Goal: Task Accomplishment & Management: Manage account settings

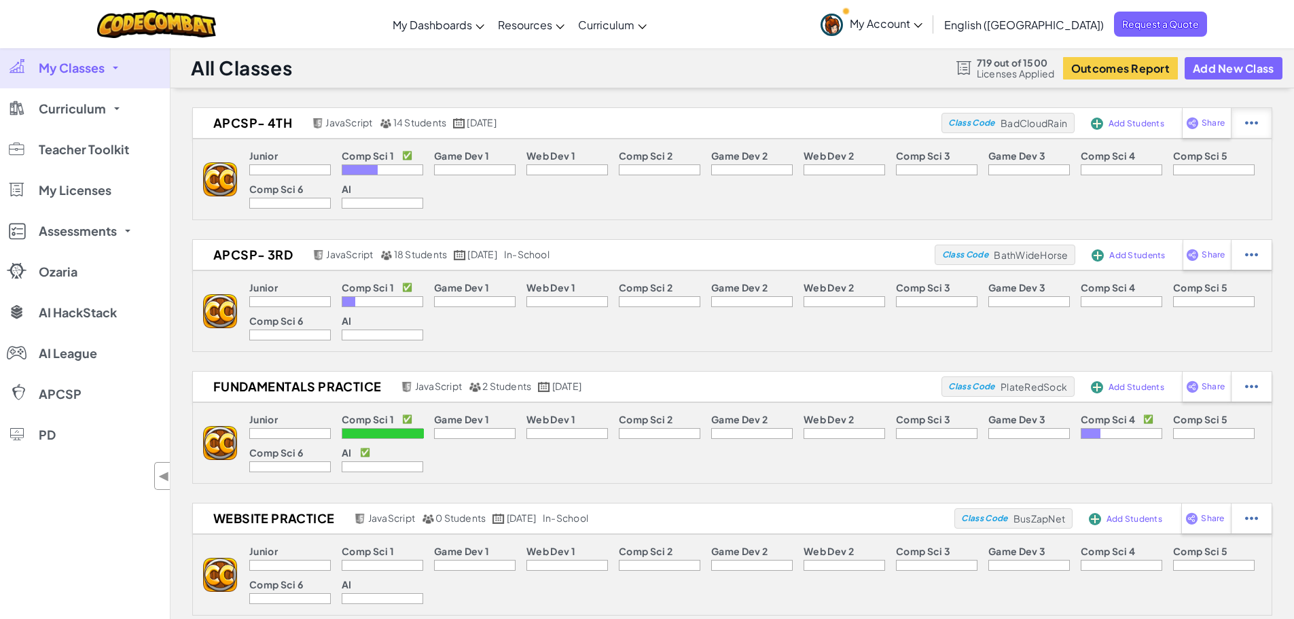
click at [1251, 124] on img at bounding box center [1251, 123] width 13 height 12
select select "javascript"
select select "blocks-and-code"
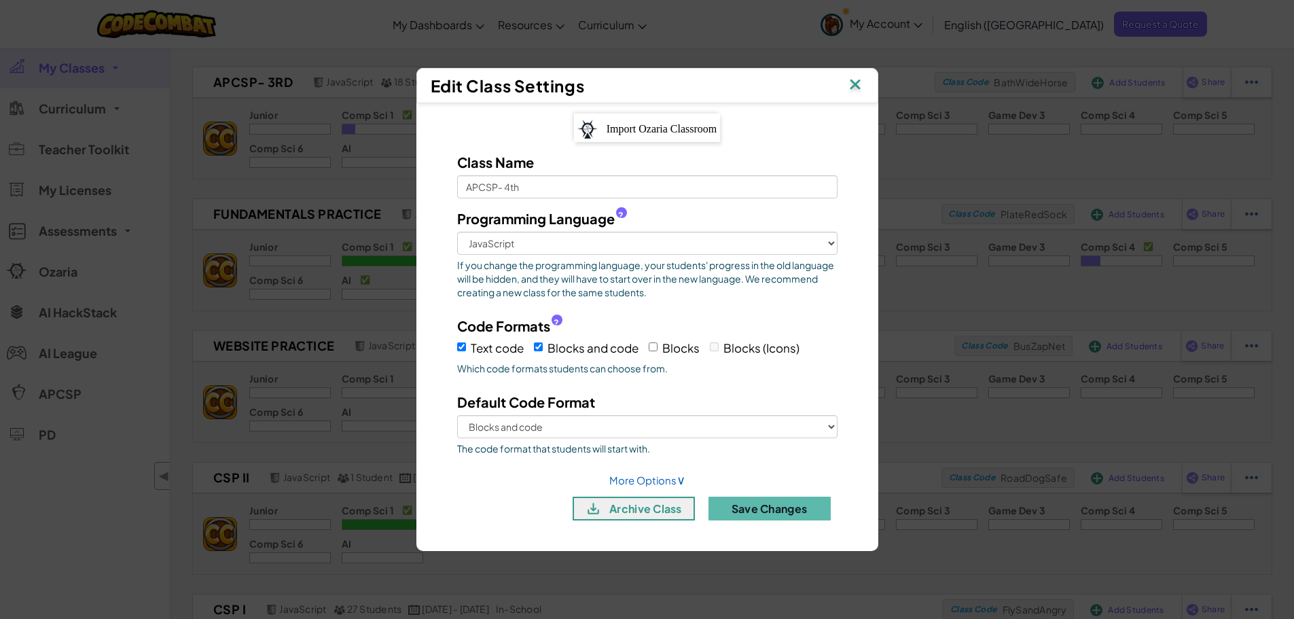
scroll to position [204, 0]
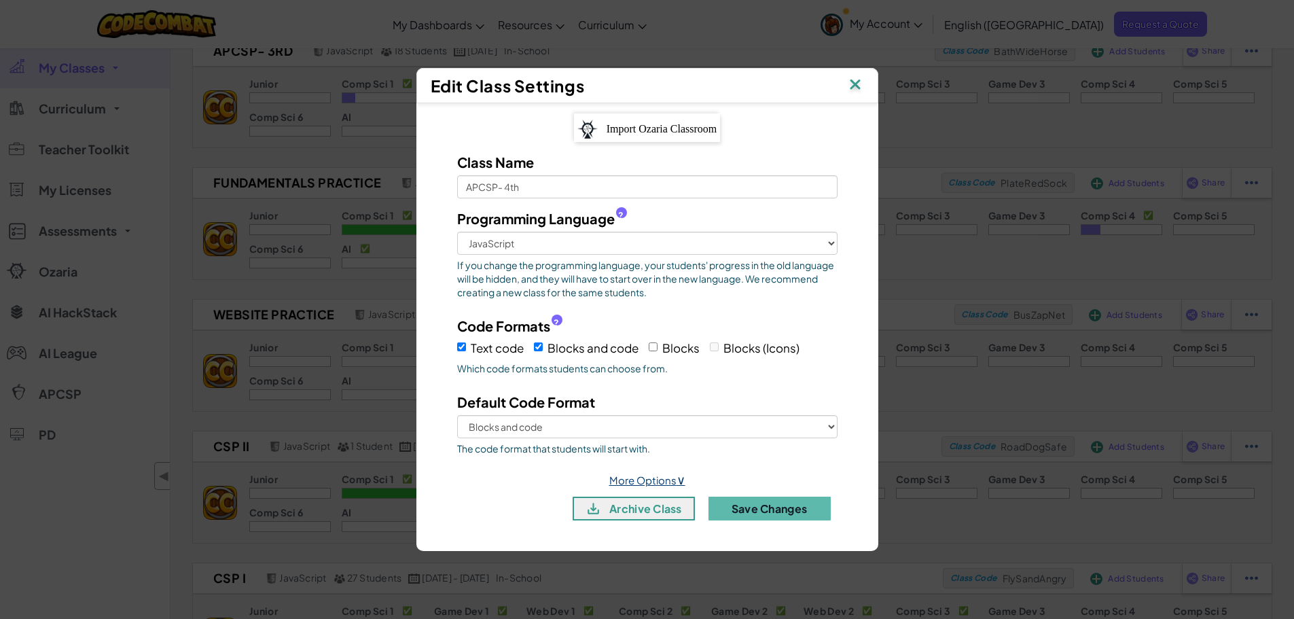
click at [666, 482] on link "More Options ∨" at bounding box center [647, 480] width 76 height 13
select select
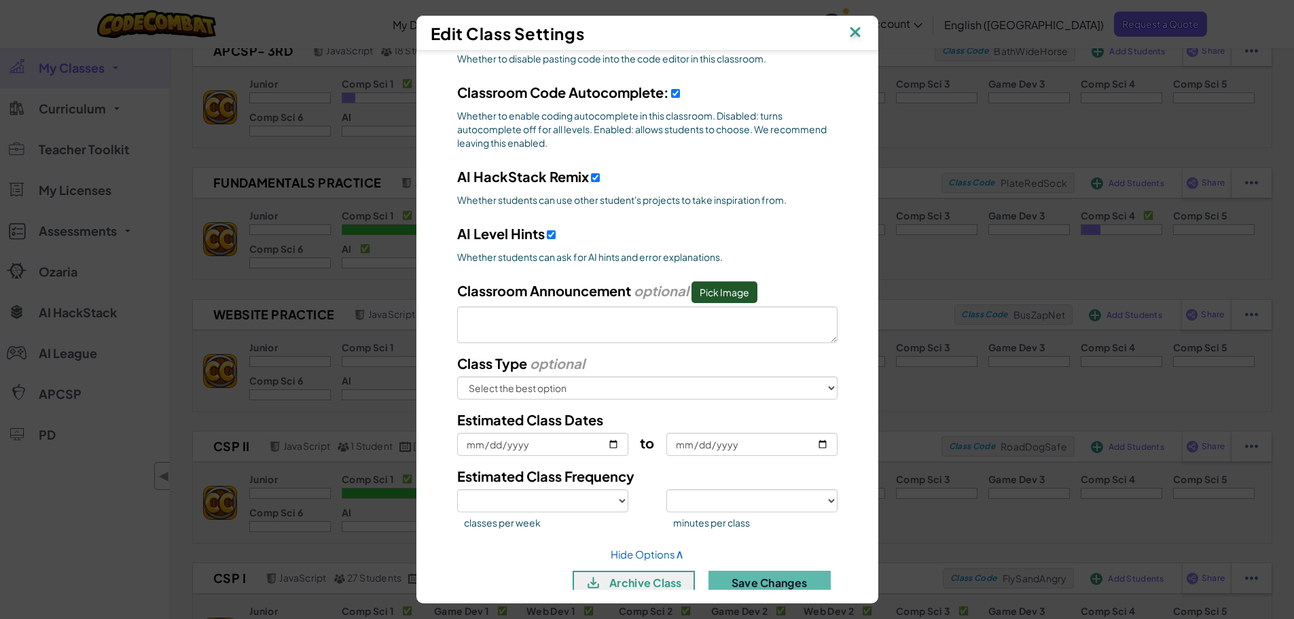
scroll to position [474, 0]
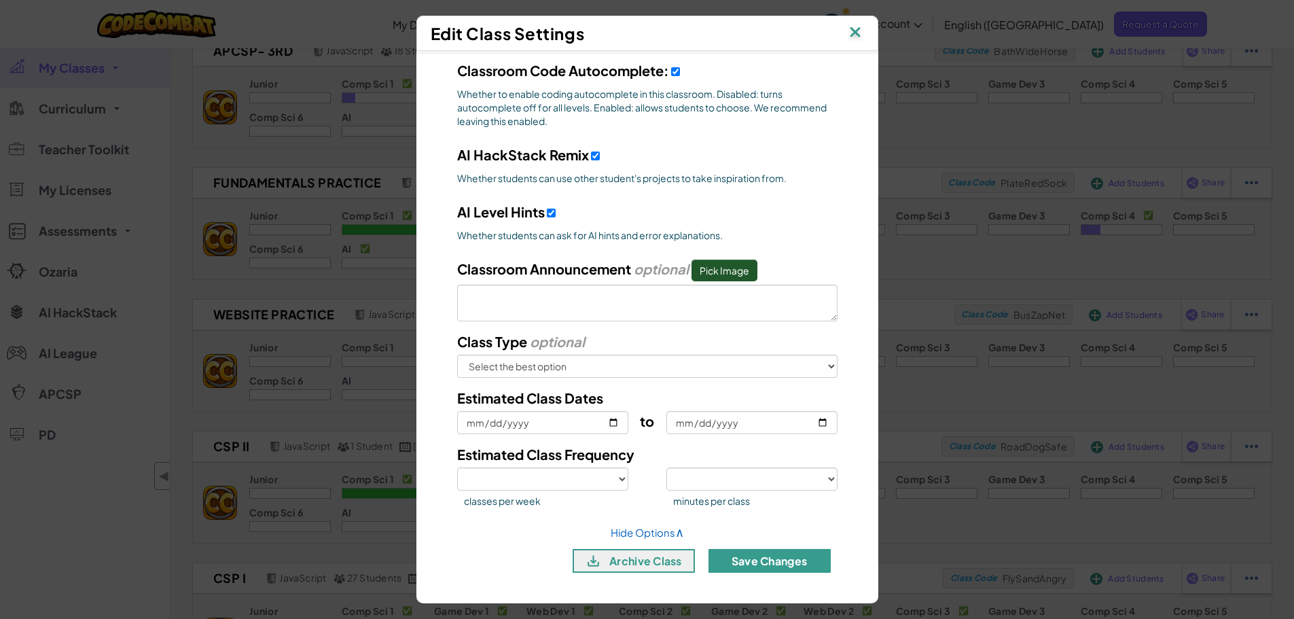
click at [770, 565] on button "Save Changes" at bounding box center [770, 561] width 122 height 24
select select
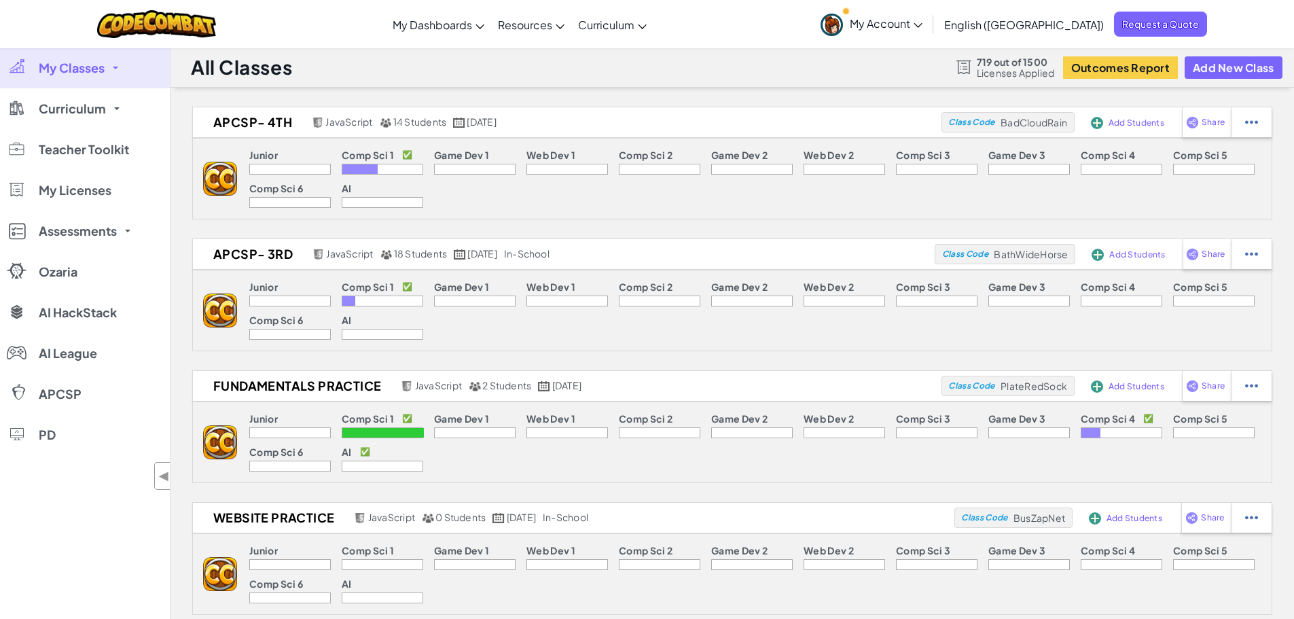
scroll to position [0, 0]
click at [1250, 121] on img at bounding box center [1251, 123] width 13 height 12
select select "javascript"
select select "blocks-and-code"
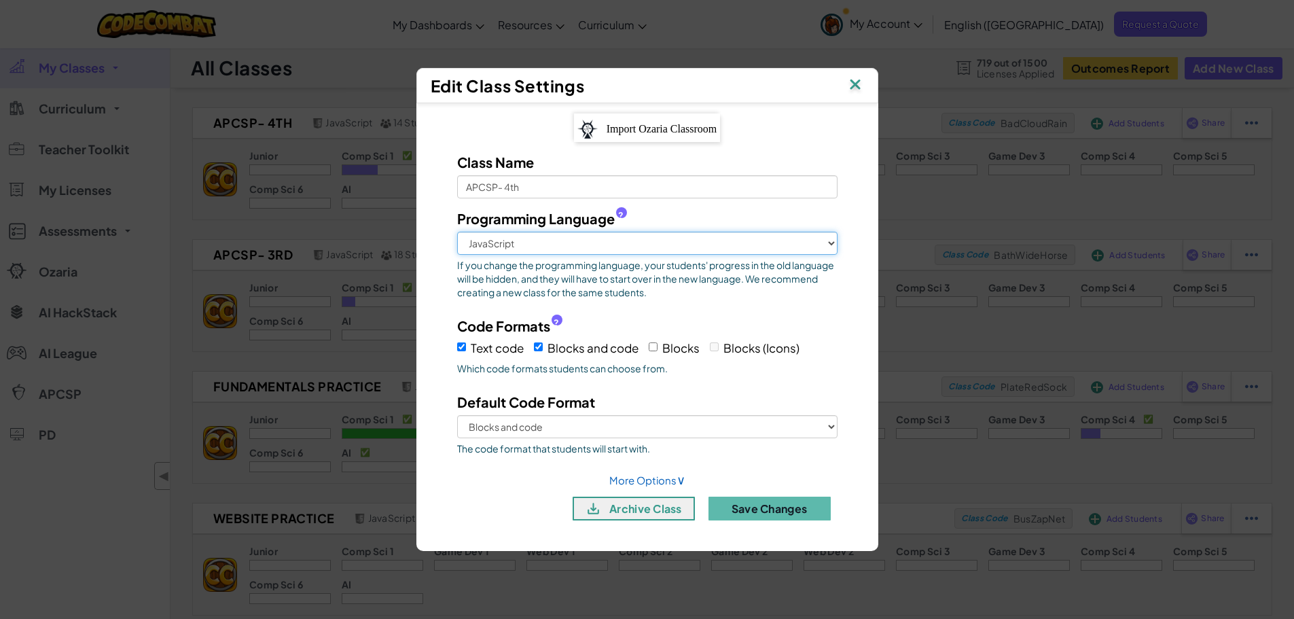
click at [785, 244] on select "Python (Default) JavaScript C++ [GEOGRAPHIC_DATA] (Experimental)" at bounding box center [647, 243] width 380 height 23
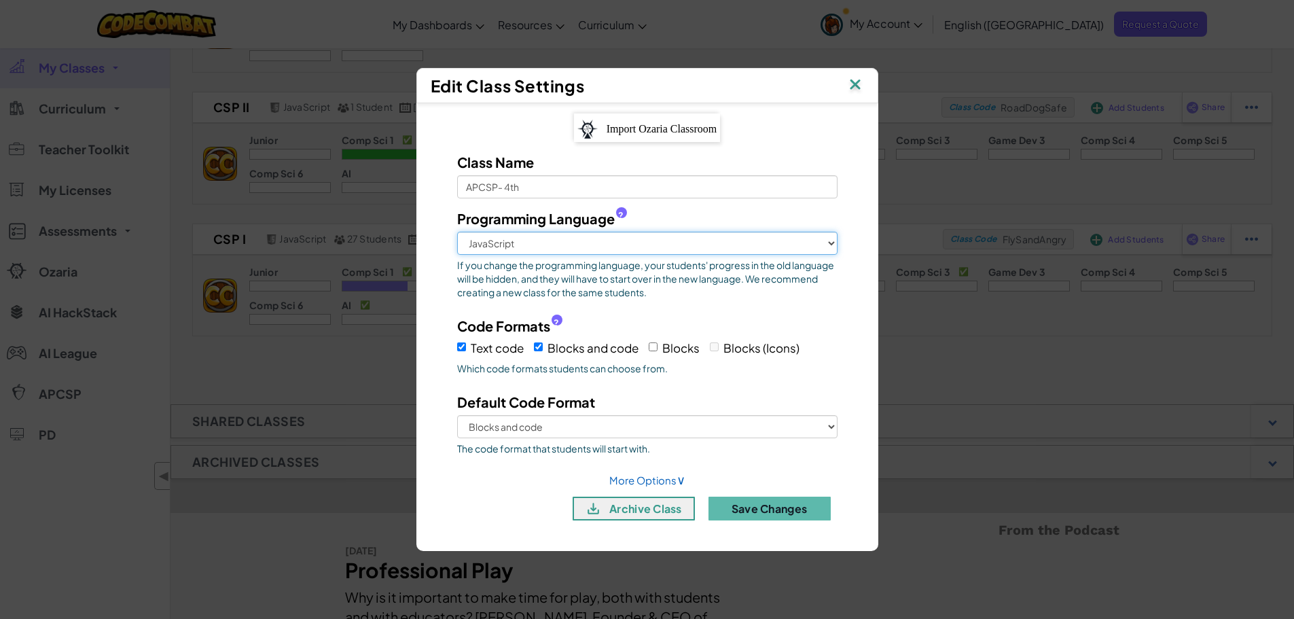
scroll to position [543, 0]
click at [637, 484] on link "More Options ∨" at bounding box center [647, 480] width 76 height 13
select select
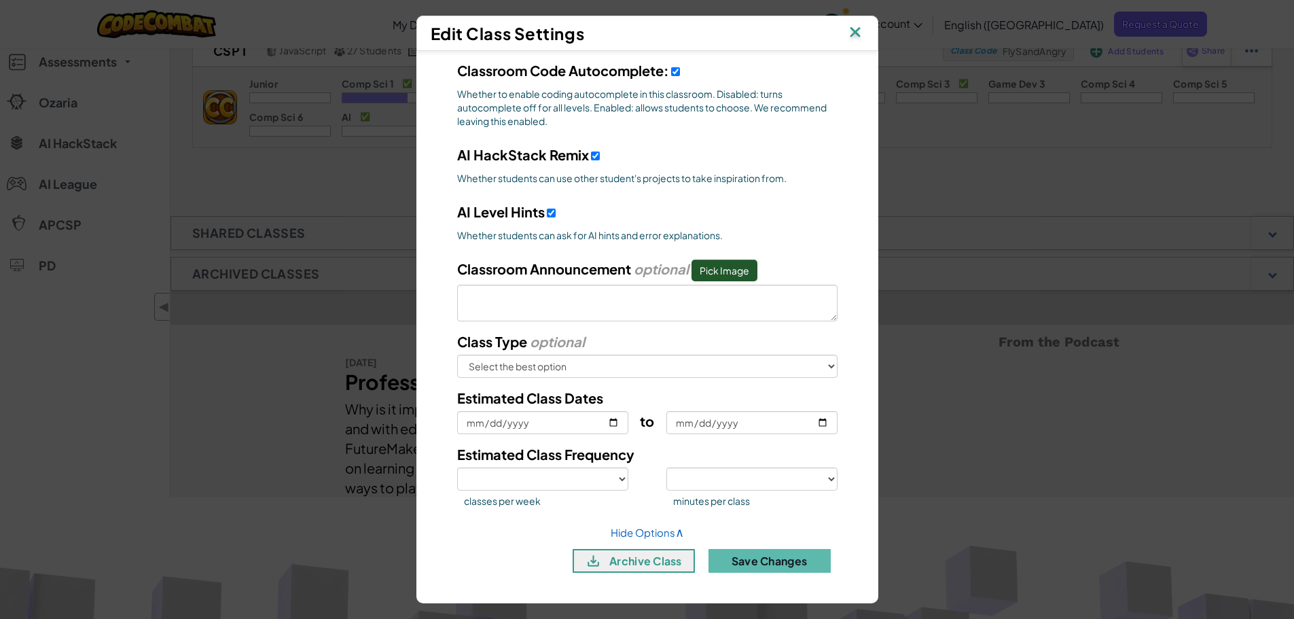
scroll to position [883, 0]
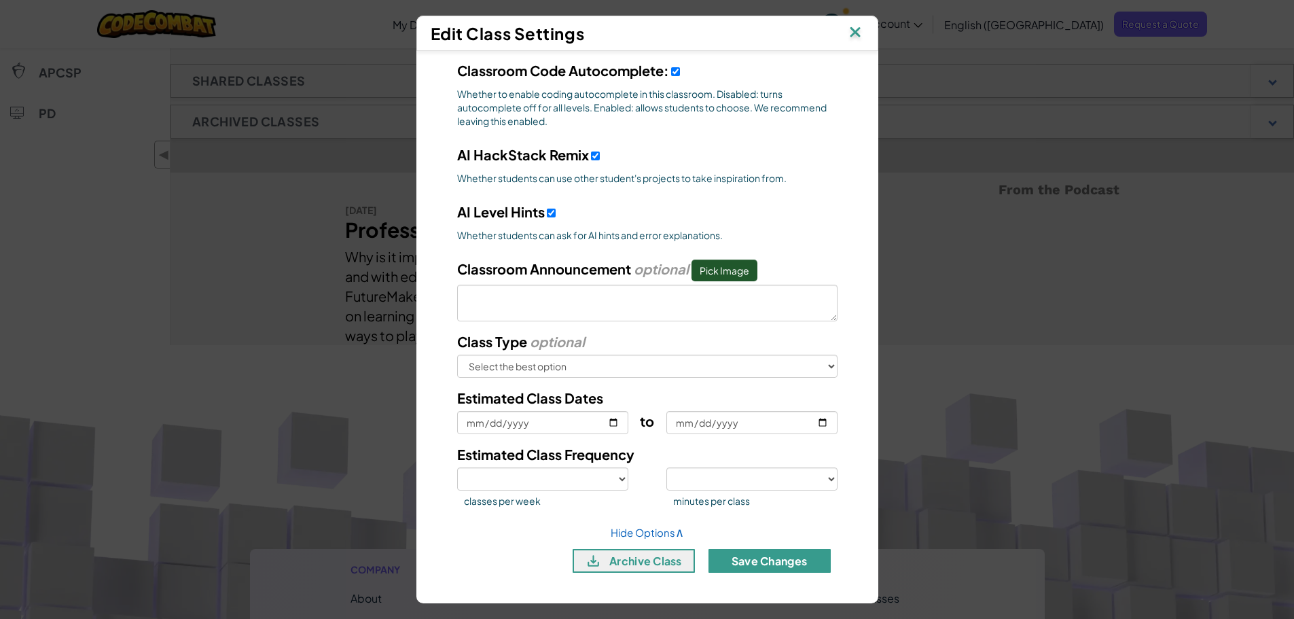
click at [790, 565] on button "Save Changes" at bounding box center [770, 561] width 122 height 24
select select
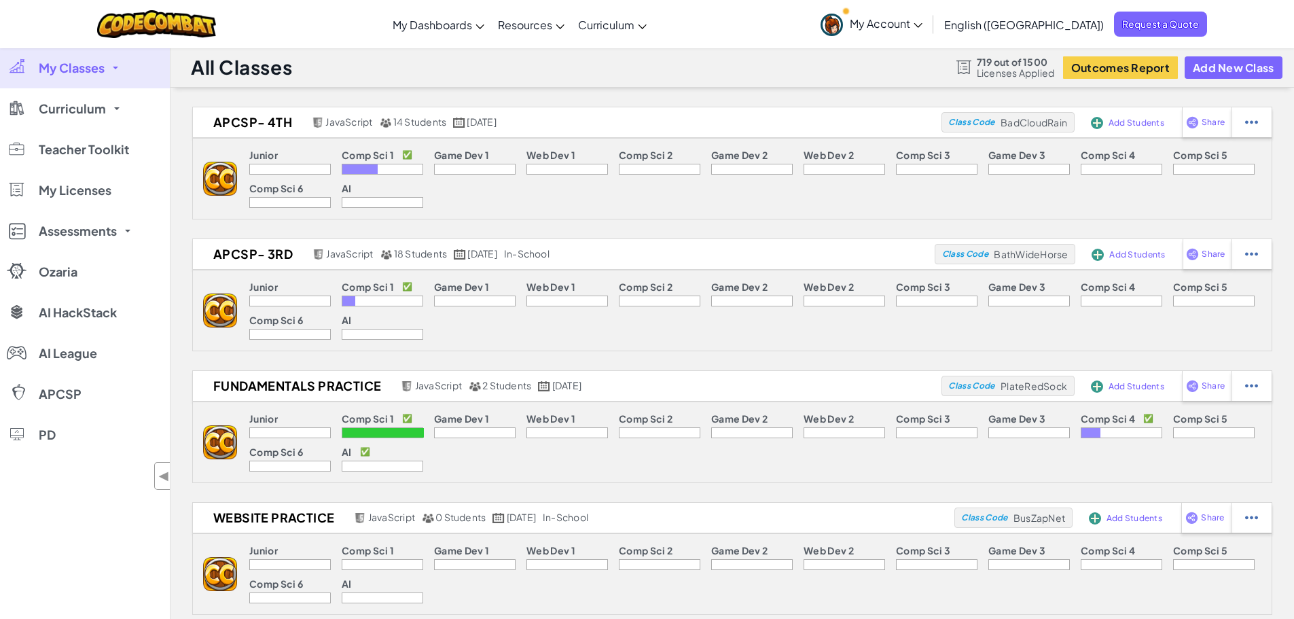
scroll to position [0, 0]
click at [1250, 123] on img at bounding box center [1251, 123] width 13 height 12
select select "javascript"
select select "blocks-and-code"
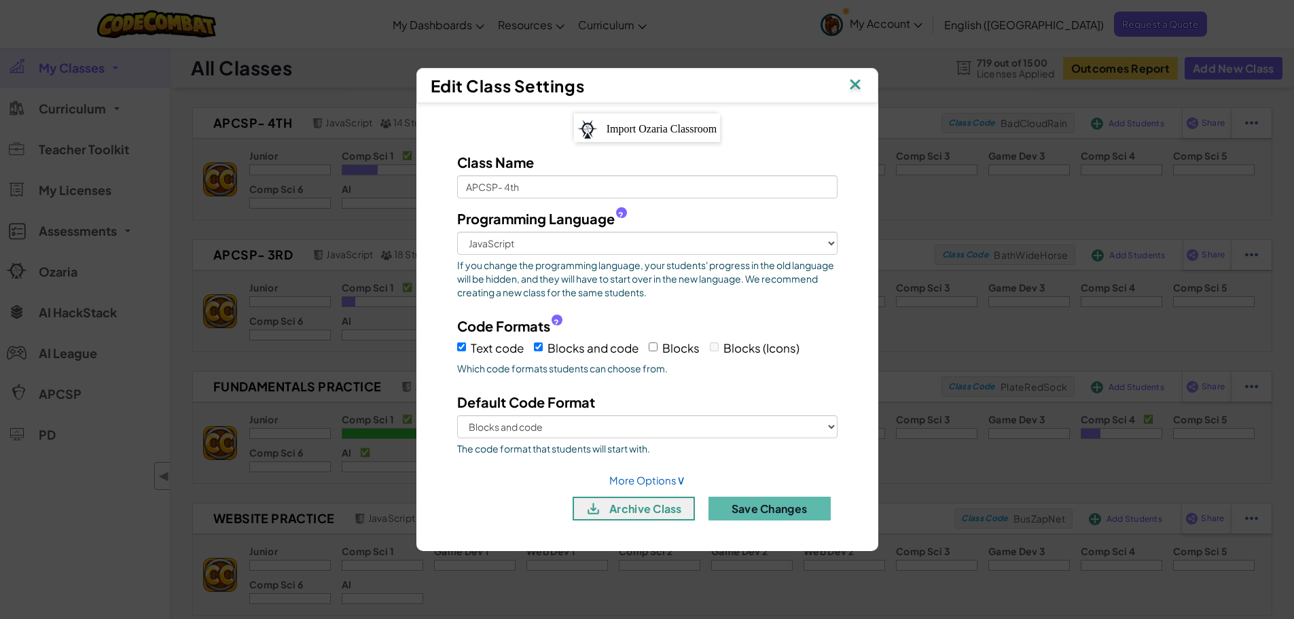
click at [859, 84] on img at bounding box center [855, 85] width 18 height 20
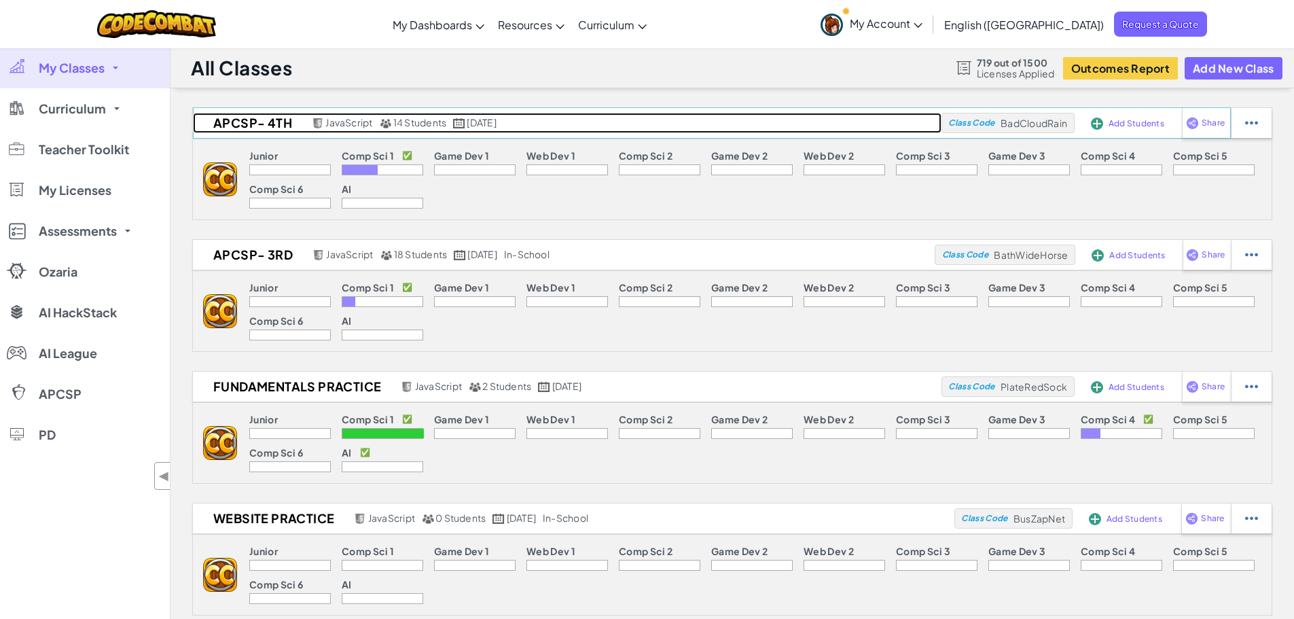
click at [237, 124] on h2 "APCSP- 4th" at bounding box center [250, 123] width 115 height 20
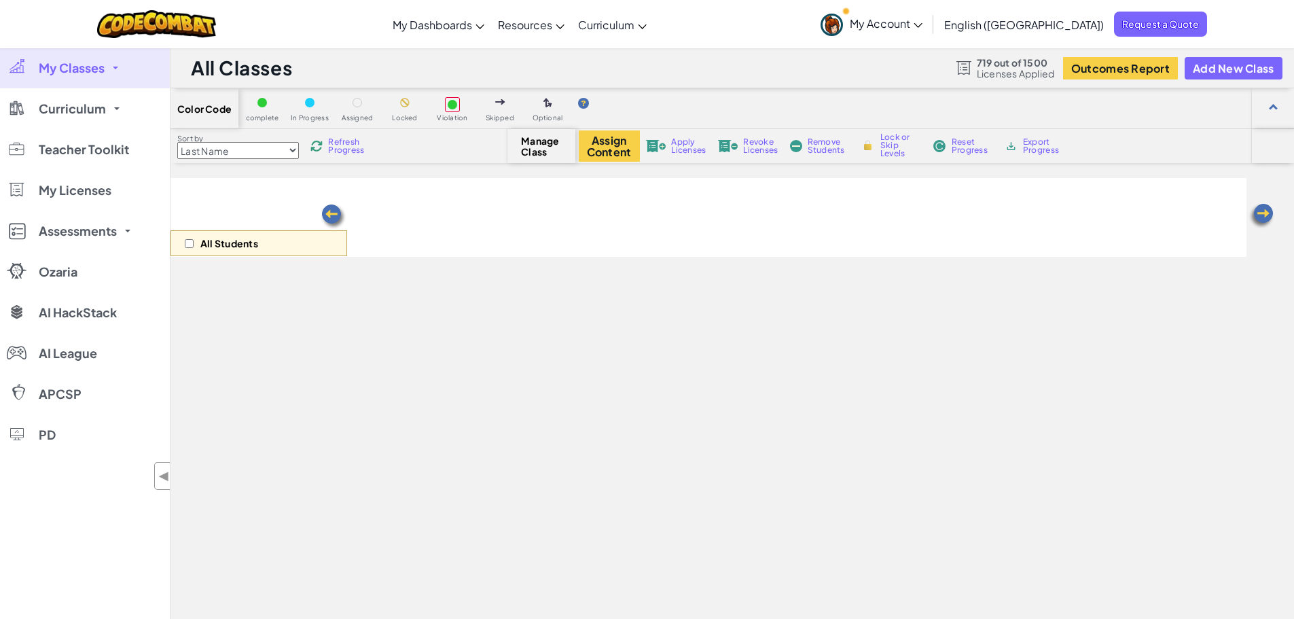
select select "560f1a9f22961295f9427742"
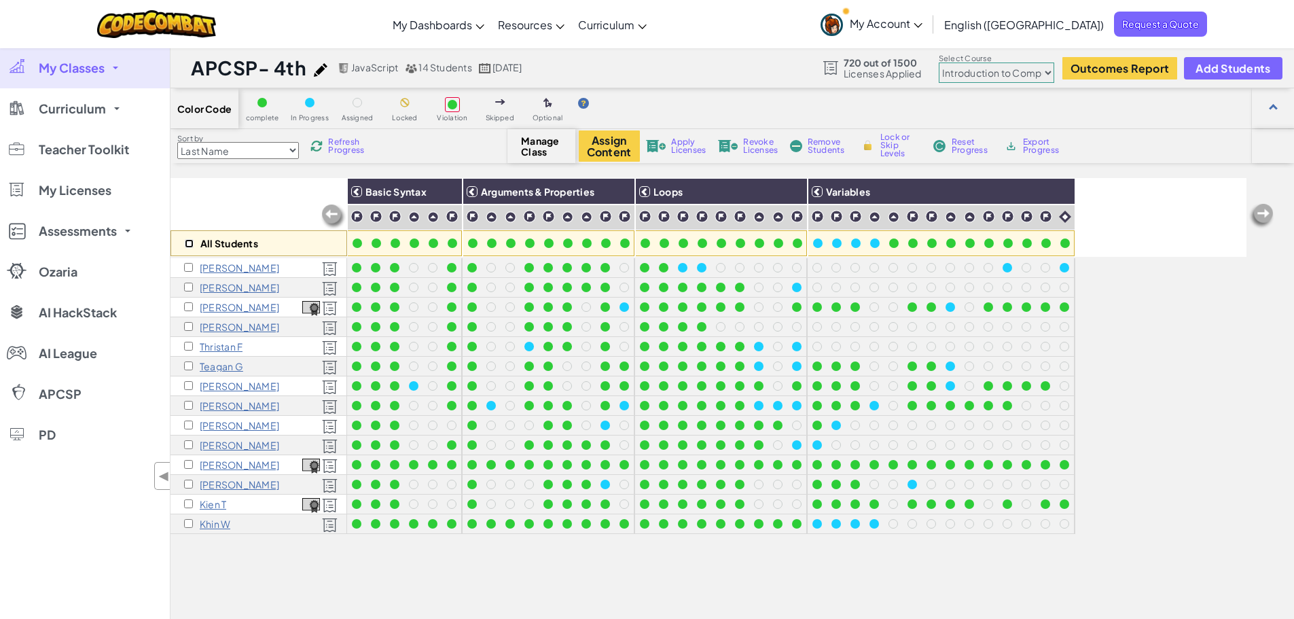
click at [190, 245] on input "checkbox" at bounding box center [189, 243] width 9 height 9
checkbox input "true"
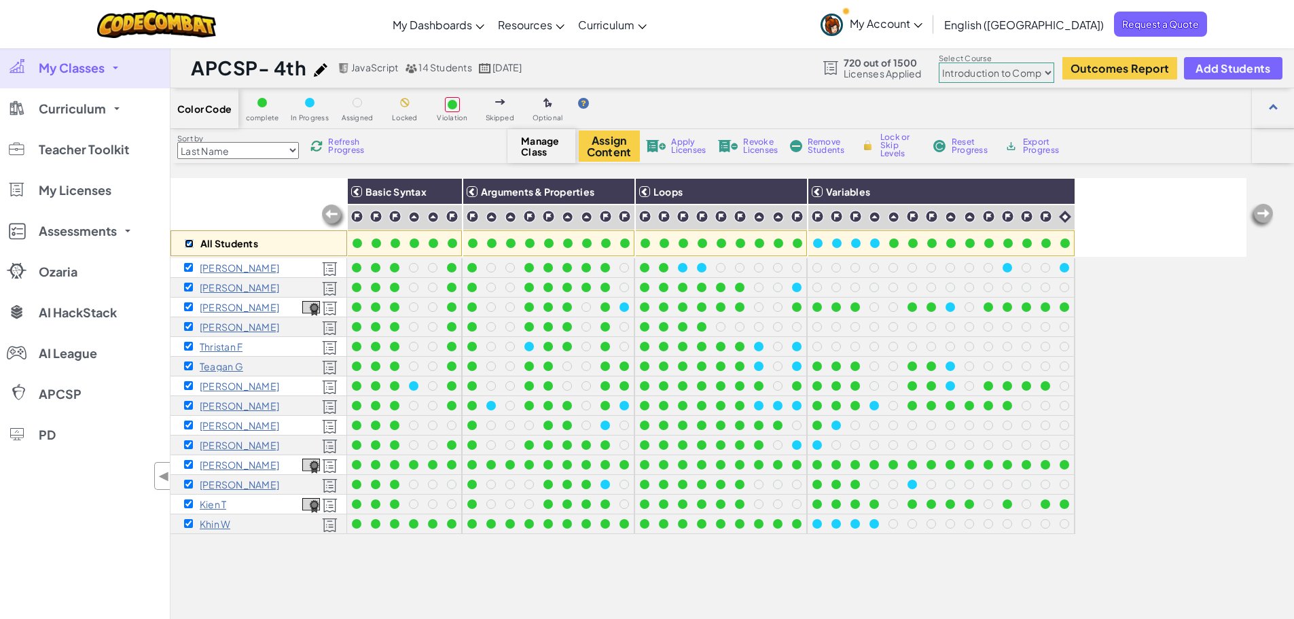
checkbox input "true"
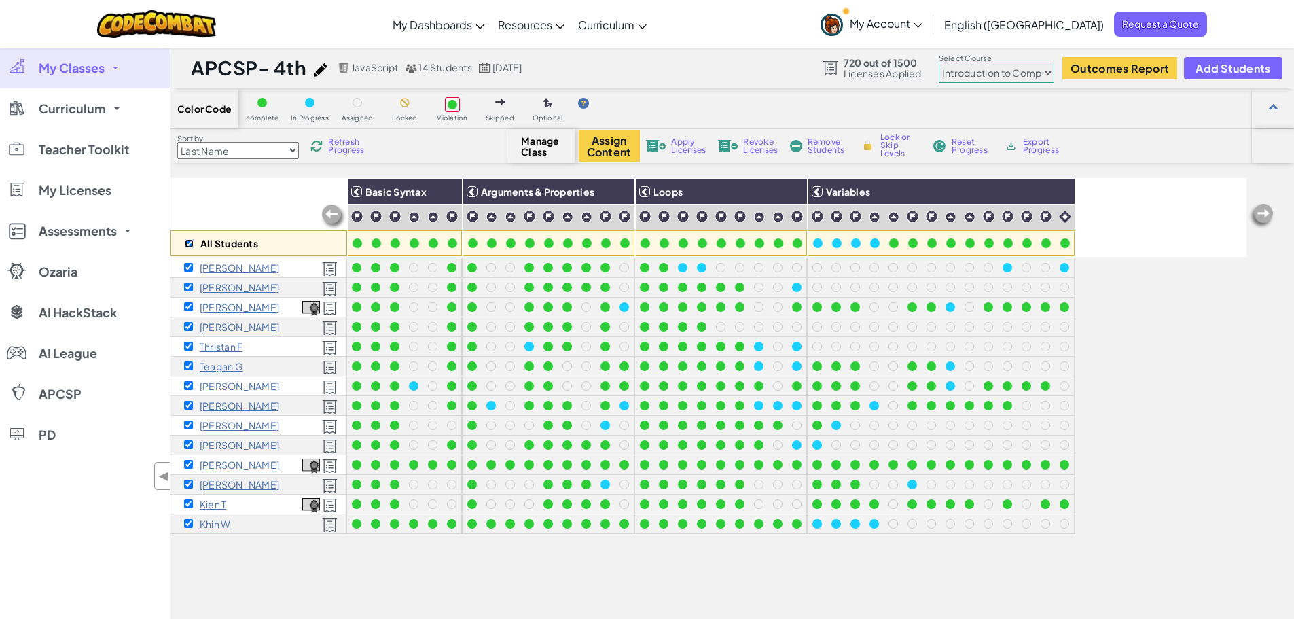
checkbox input "true"
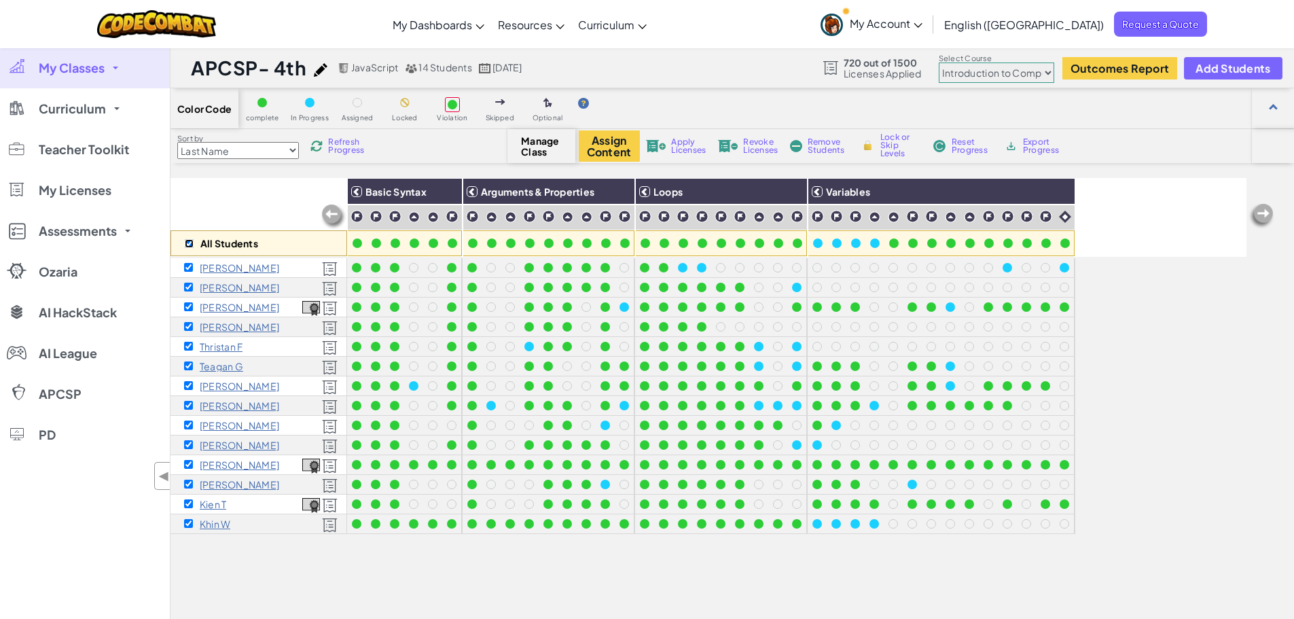
checkbox input "true"
click at [1043, 77] on select "Junior Introduction to Computer Science Game Development 1 Web Development 1 Co…" at bounding box center [996, 72] width 115 height 20
select select "5632661322961295f9428638"
click at [940, 62] on select "Junior Introduction to Computer Science Game Development 1 Web Development 1 Co…" at bounding box center [996, 72] width 115 height 20
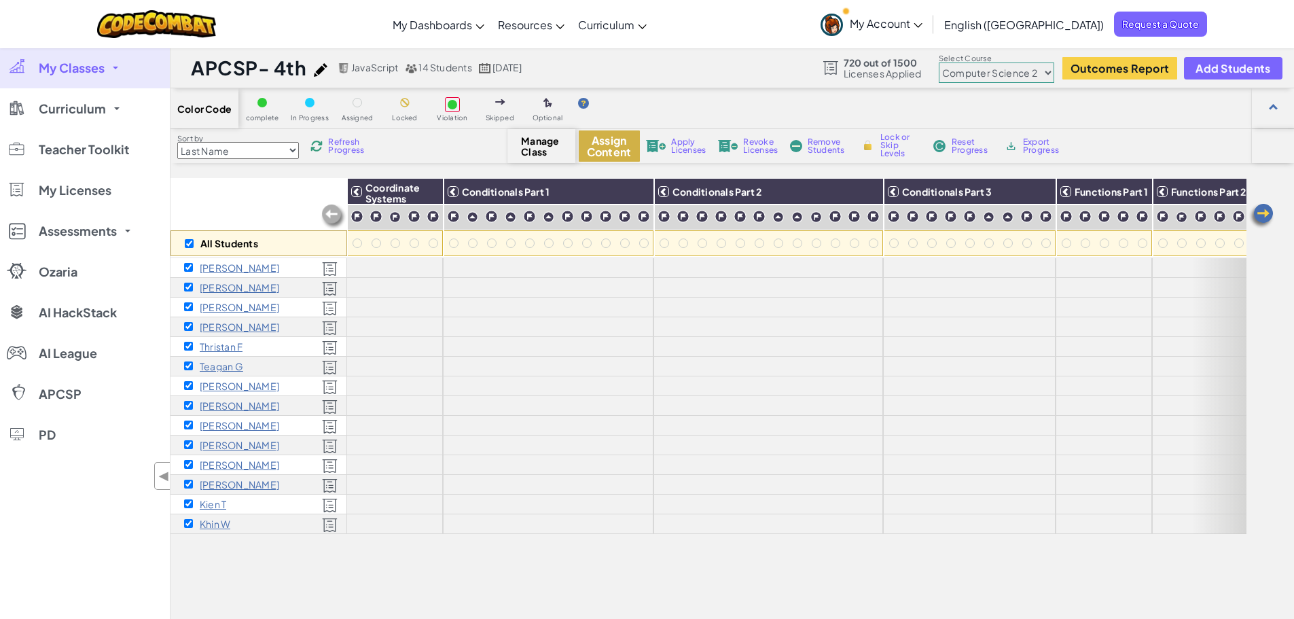
click at [613, 153] on button "Assign Content" at bounding box center [609, 145] width 61 height 31
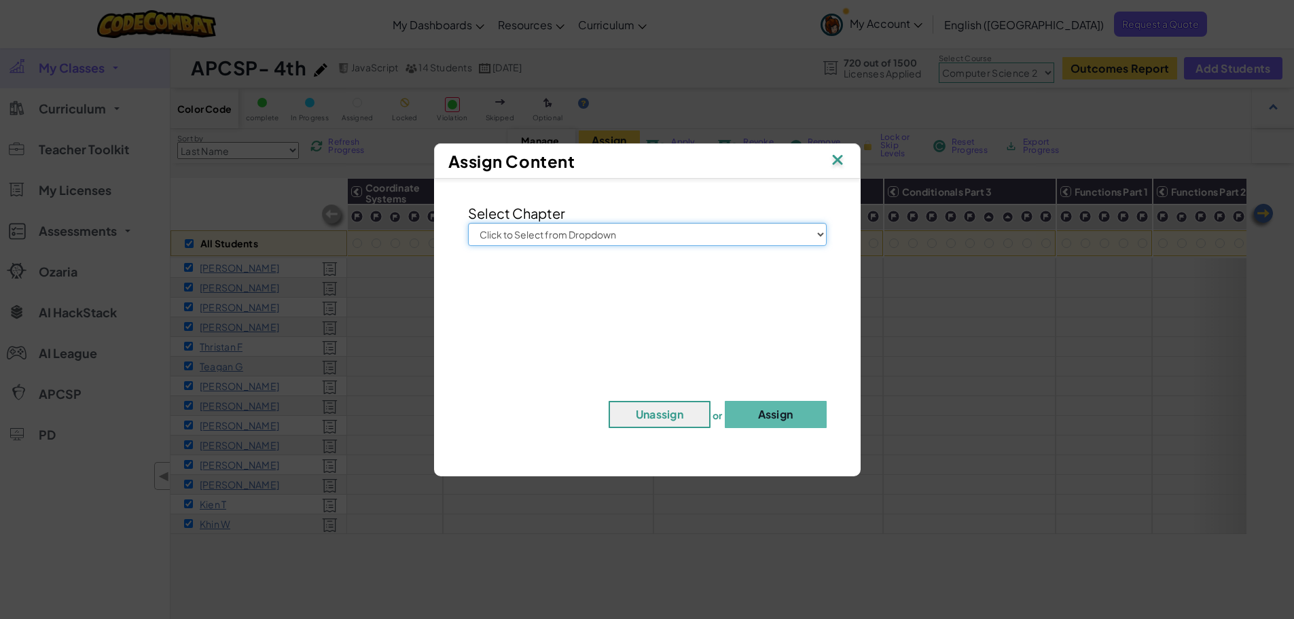
click at [683, 243] on select "Click to Select from Dropdown Junior Introduction to Computer Science Game Deve…" at bounding box center [647, 234] width 359 height 23
select select "Computer Science 2"
click at [468, 223] on select "Click to Select from Dropdown Junior Introduction to Computer Science Game Deve…" at bounding box center [647, 234] width 359 height 23
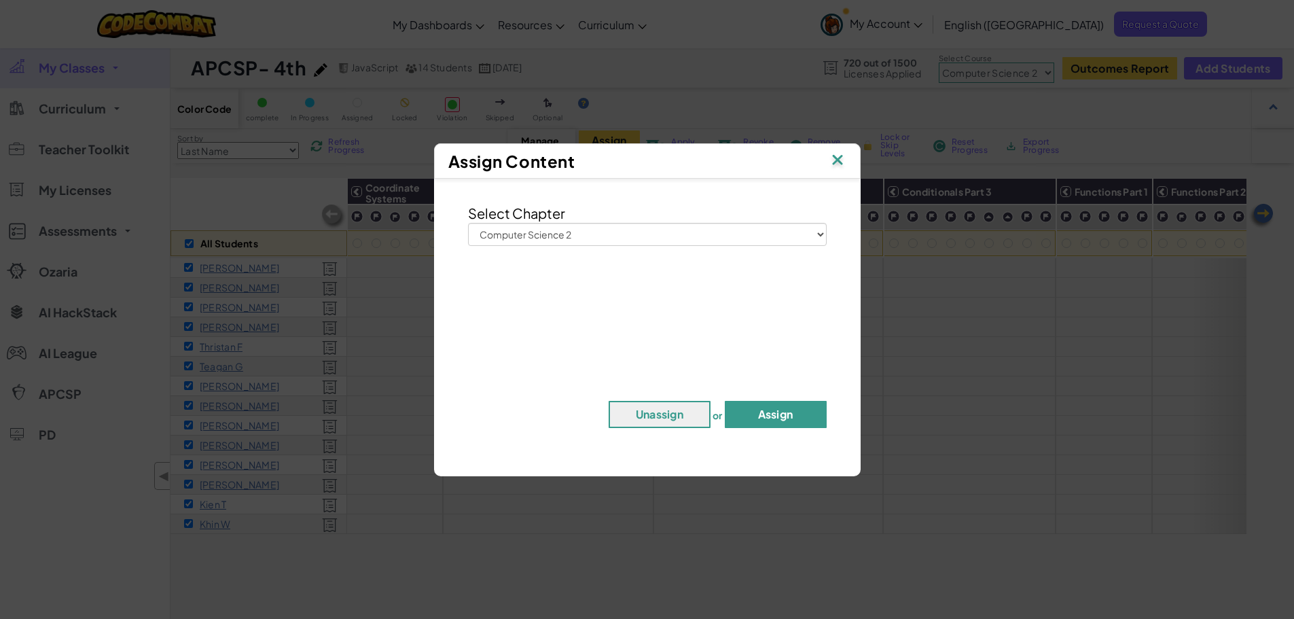
click at [796, 418] on button "Assign" at bounding box center [776, 414] width 102 height 27
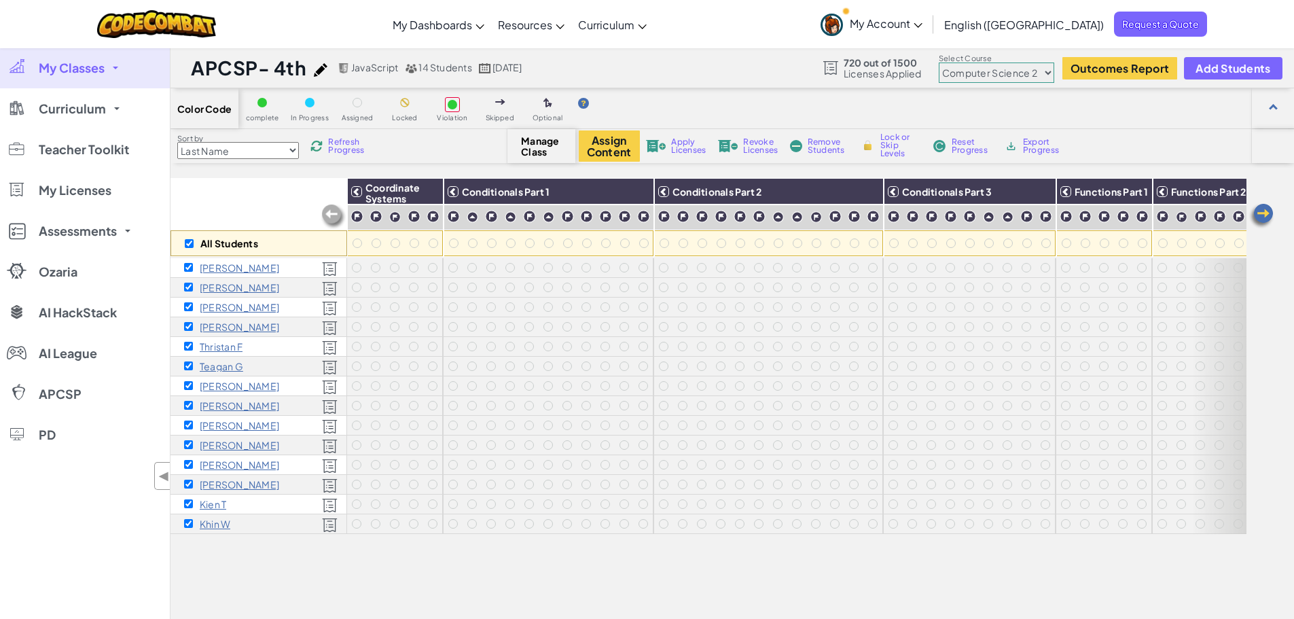
click at [682, 149] on span "Apply Licenses" at bounding box center [688, 146] width 35 height 16
click at [673, 147] on span "Apply Licenses" at bounding box center [688, 146] width 35 height 16
click at [679, 148] on span "Apply Licenses" at bounding box center [688, 146] width 35 height 16
click at [681, 153] on span "Apply Licenses" at bounding box center [688, 146] width 35 height 16
click at [191, 245] on input "checkbox" at bounding box center [189, 243] width 9 height 9
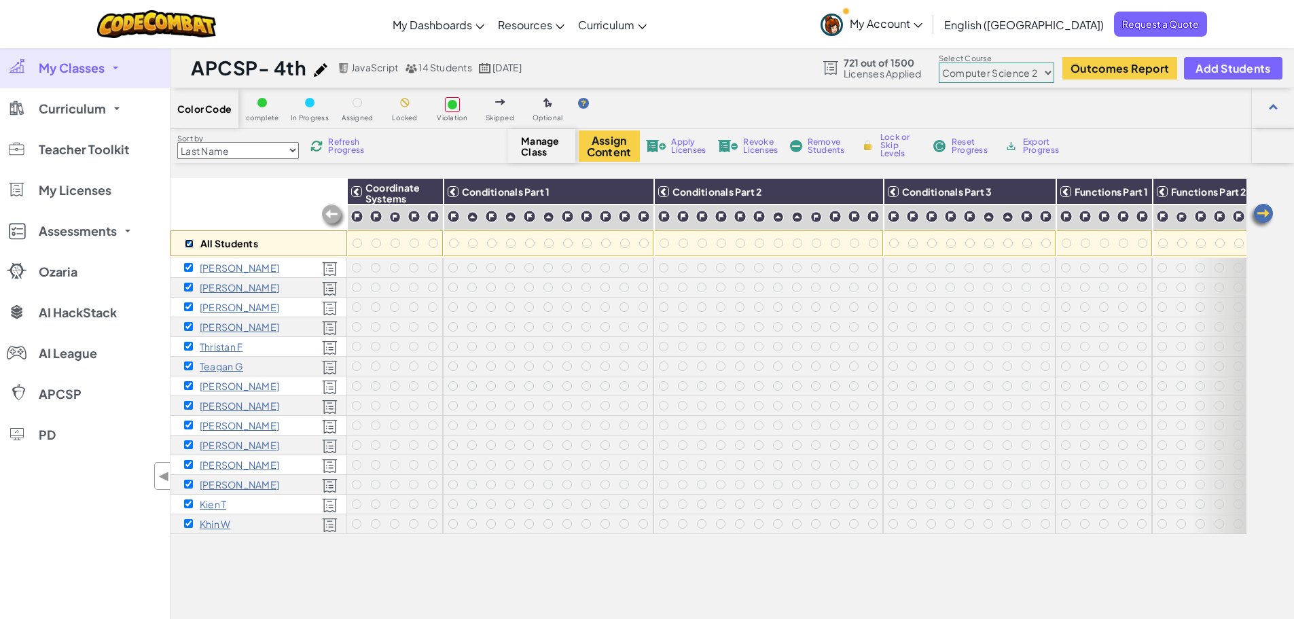
checkbox input "false"
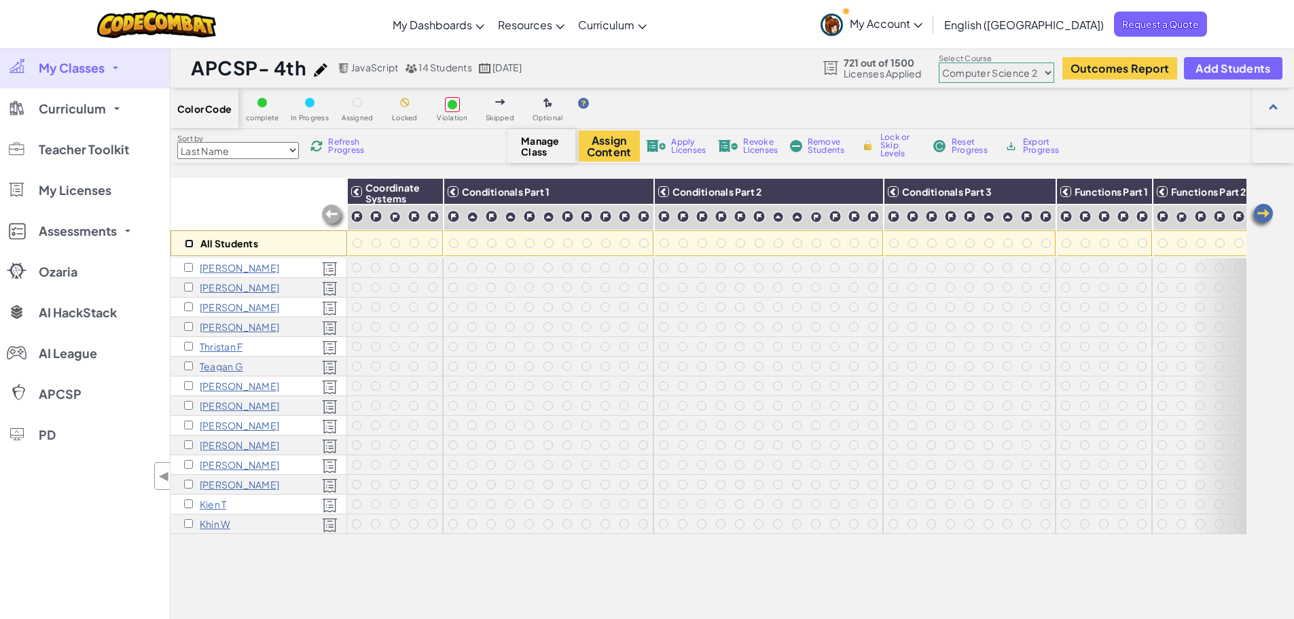
checkbox input "false"
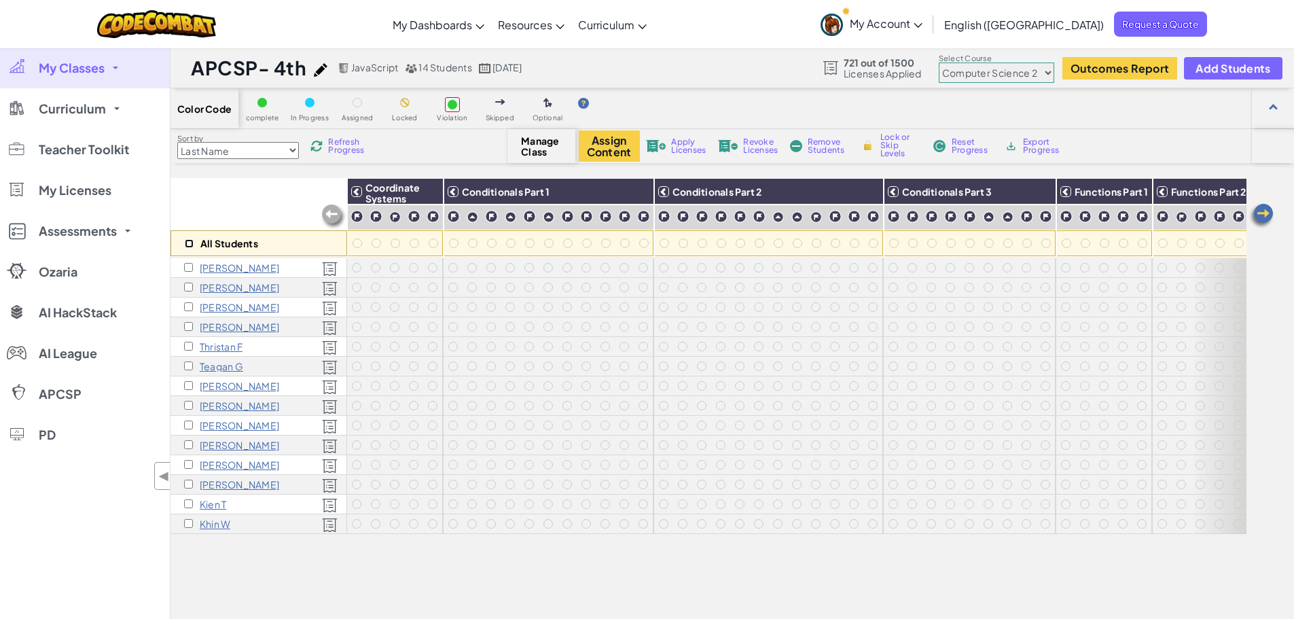
checkbox input "false"
